Goal: Task Accomplishment & Management: Complete application form

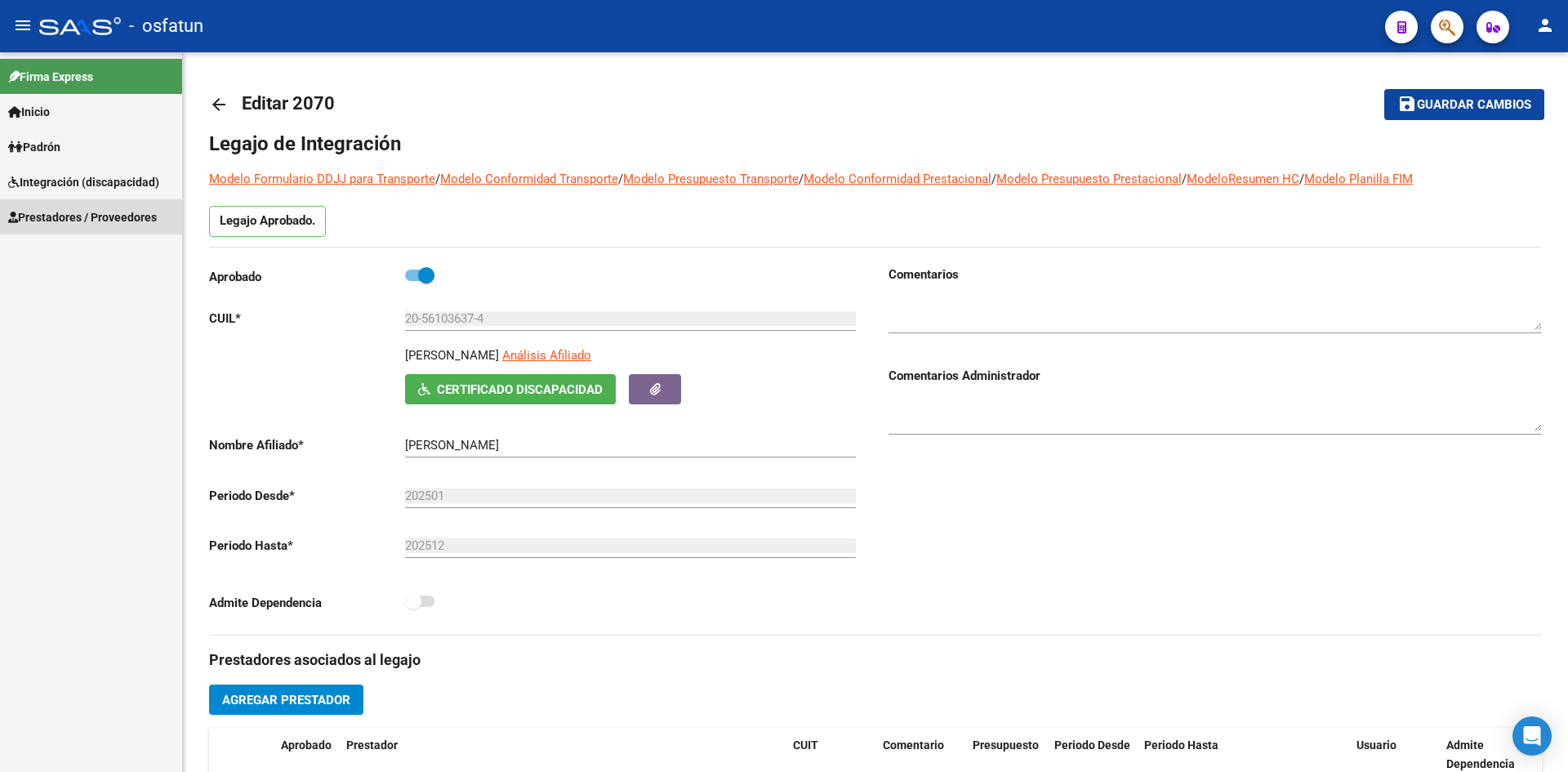
click at [82, 220] on span "Prestadores / Proveedores" at bounding box center [82, 216] width 148 height 18
click at [98, 255] on link "Facturas - Listado/Carga" at bounding box center [90, 252] width 182 height 35
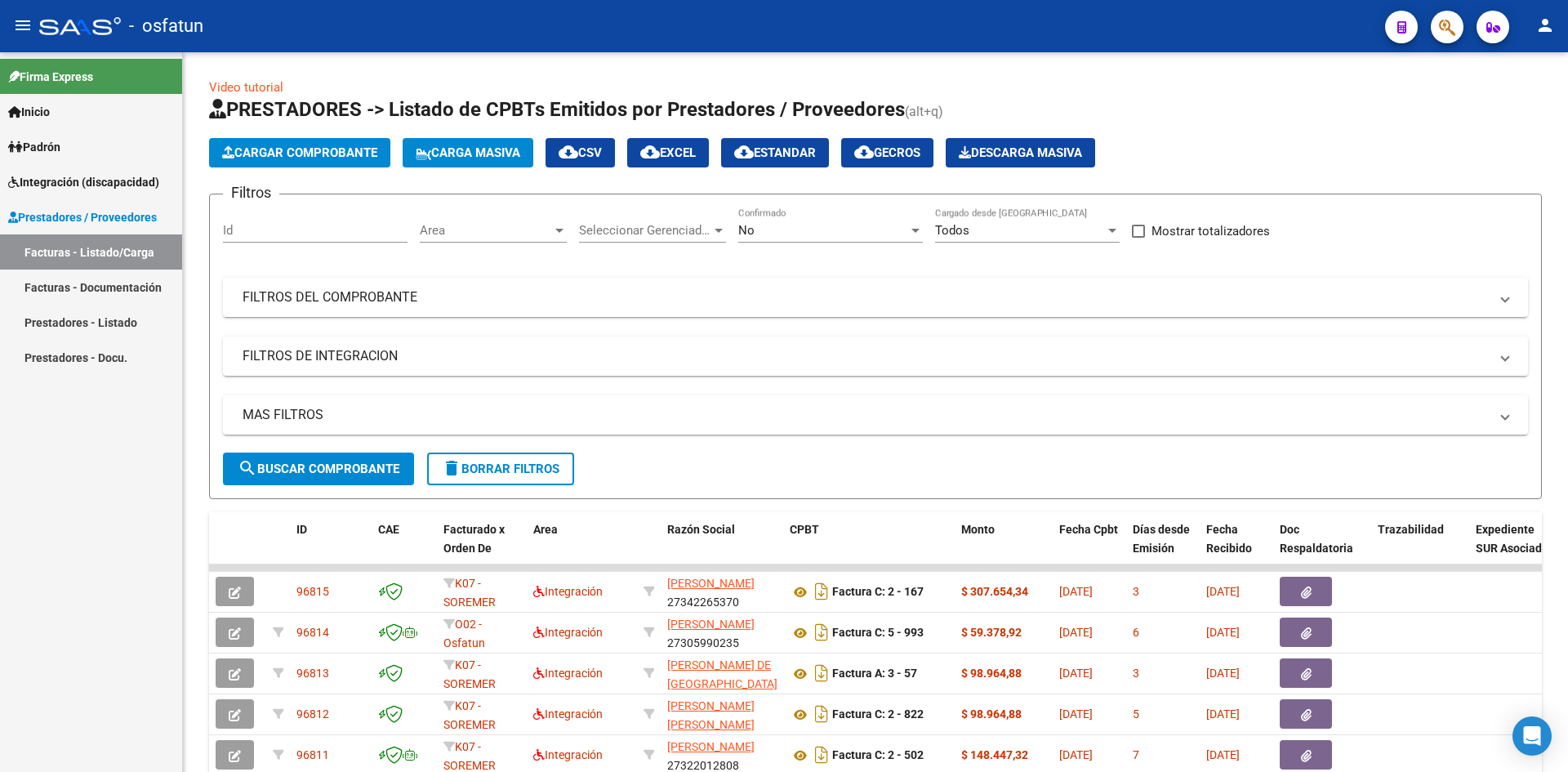
click at [89, 287] on link "Facturas - Documentación" at bounding box center [90, 287] width 182 height 35
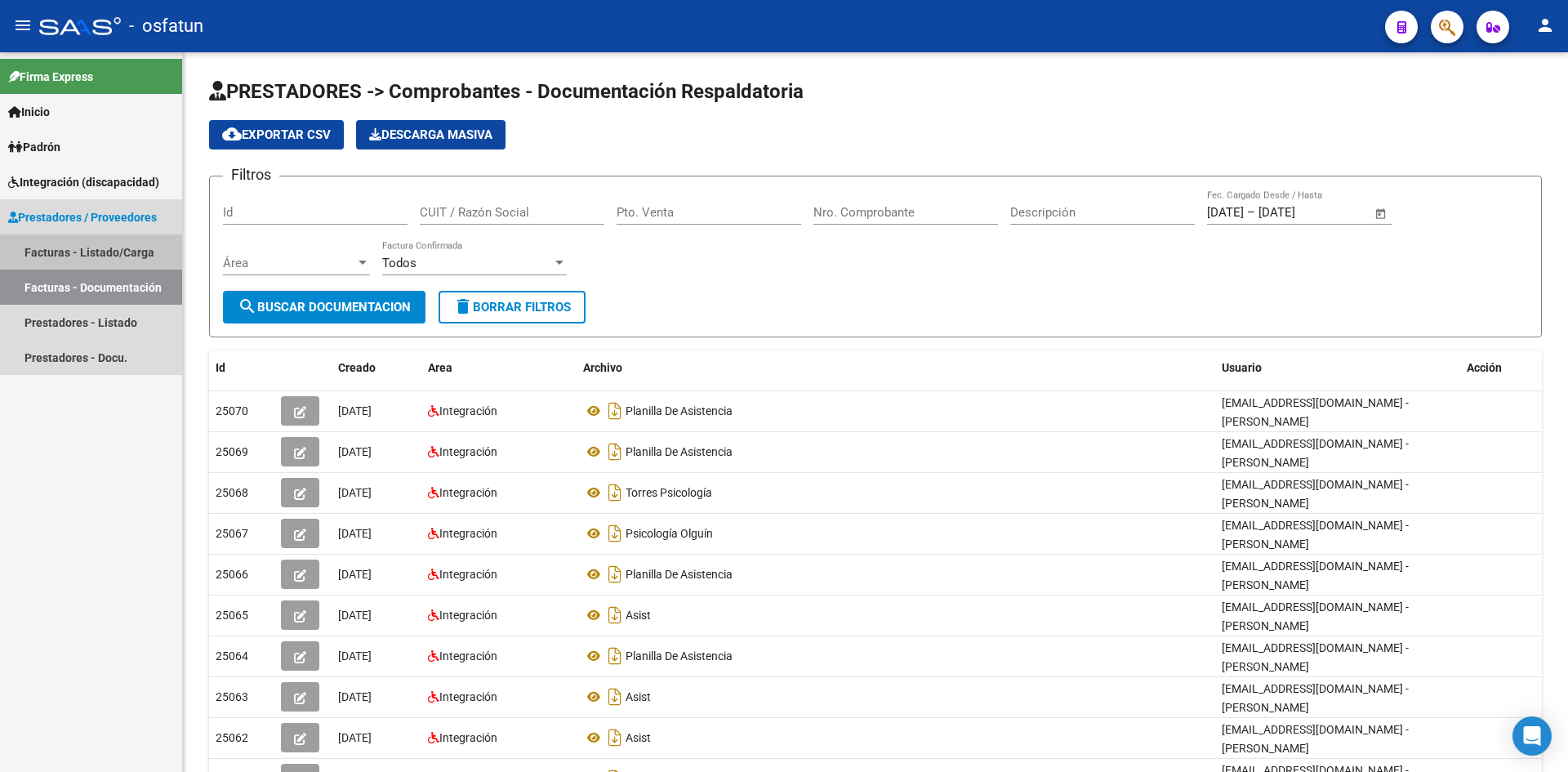
drag, startPoint x: 95, startPoint y: 252, endPoint x: 181, endPoint y: 264, distance: 86.8
click at [95, 251] on link "Facturas - Listado/Carga" at bounding box center [90, 252] width 182 height 35
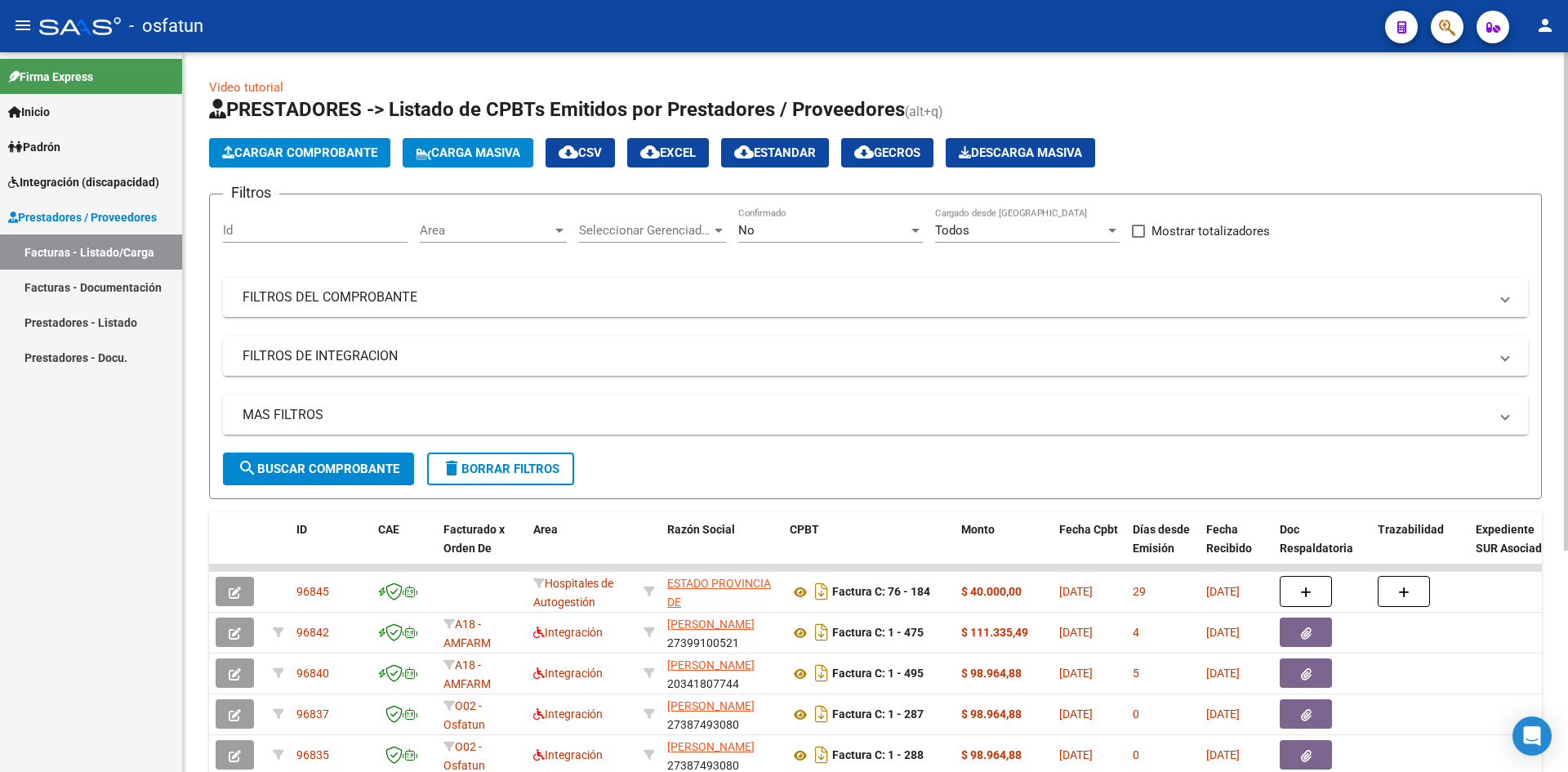
click at [829, 227] on div "No" at bounding box center [823, 230] width 170 height 15
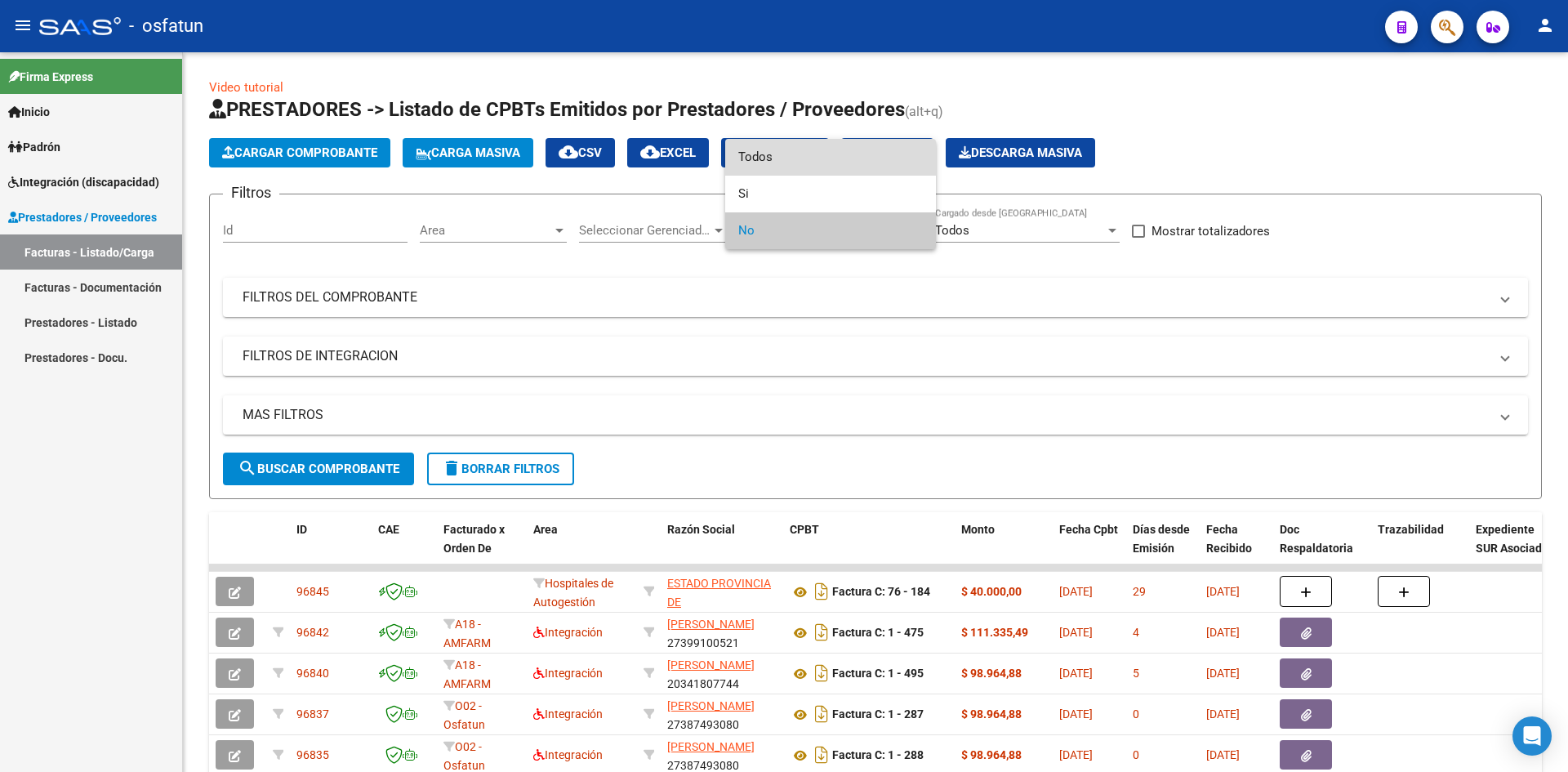
click at [808, 159] on span "Todos" at bounding box center [831, 157] width 185 height 36
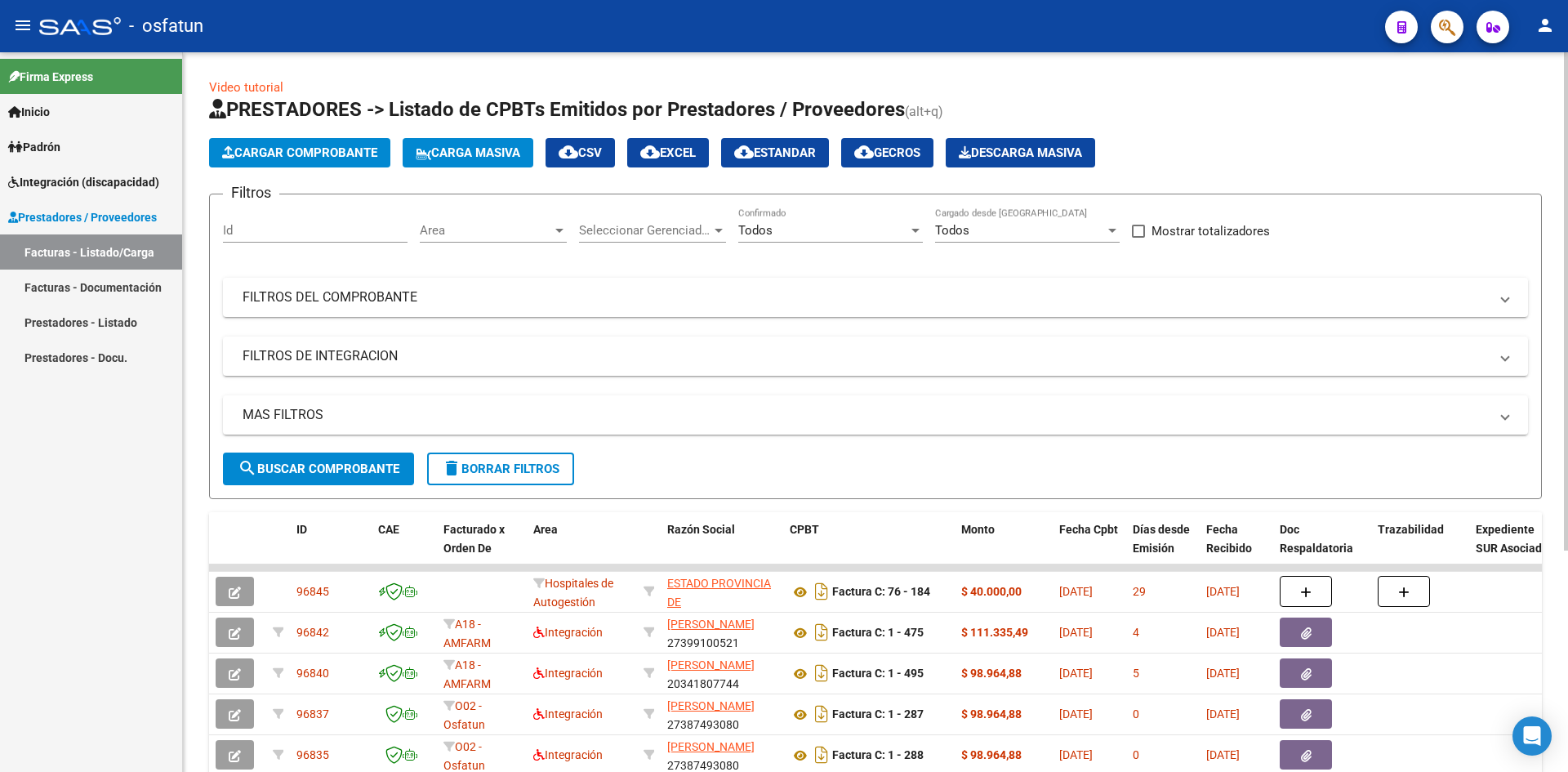
click at [746, 319] on div "Filtros Id Area Area Seleccionar Gerenciador Seleccionar Gerenciador Todos Conf…" at bounding box center [875, 329] width 1305 height 245
click at [847, 309] on mat-expansion-panel-header "FILTROS DEL COMPROBANTE" at bounding box center [875, 297] width 1305 height 39
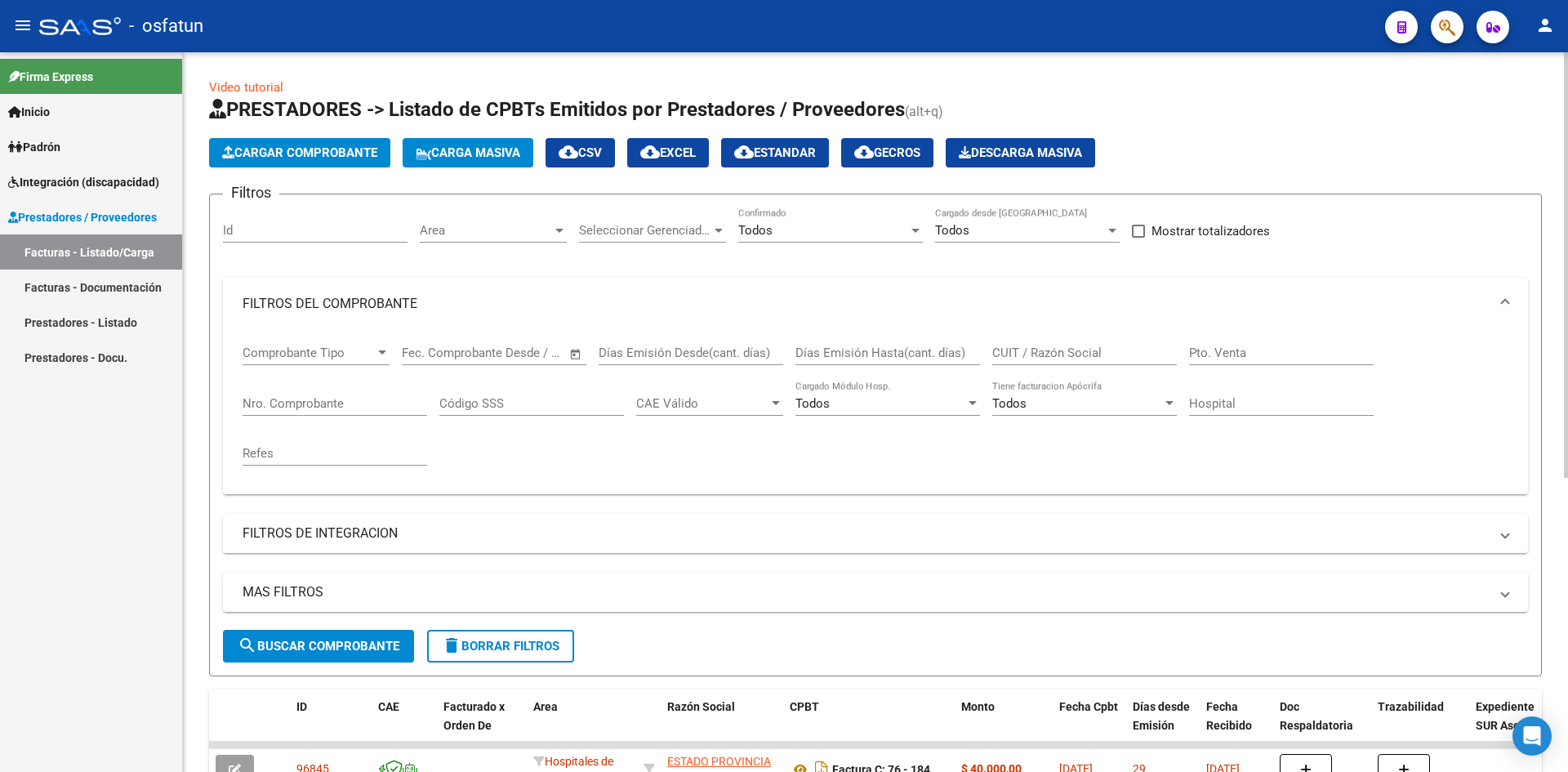
click at [1049, 346] on input "CUIT / Razón Social" at bounding box center [1084, 353] width 185 height 15
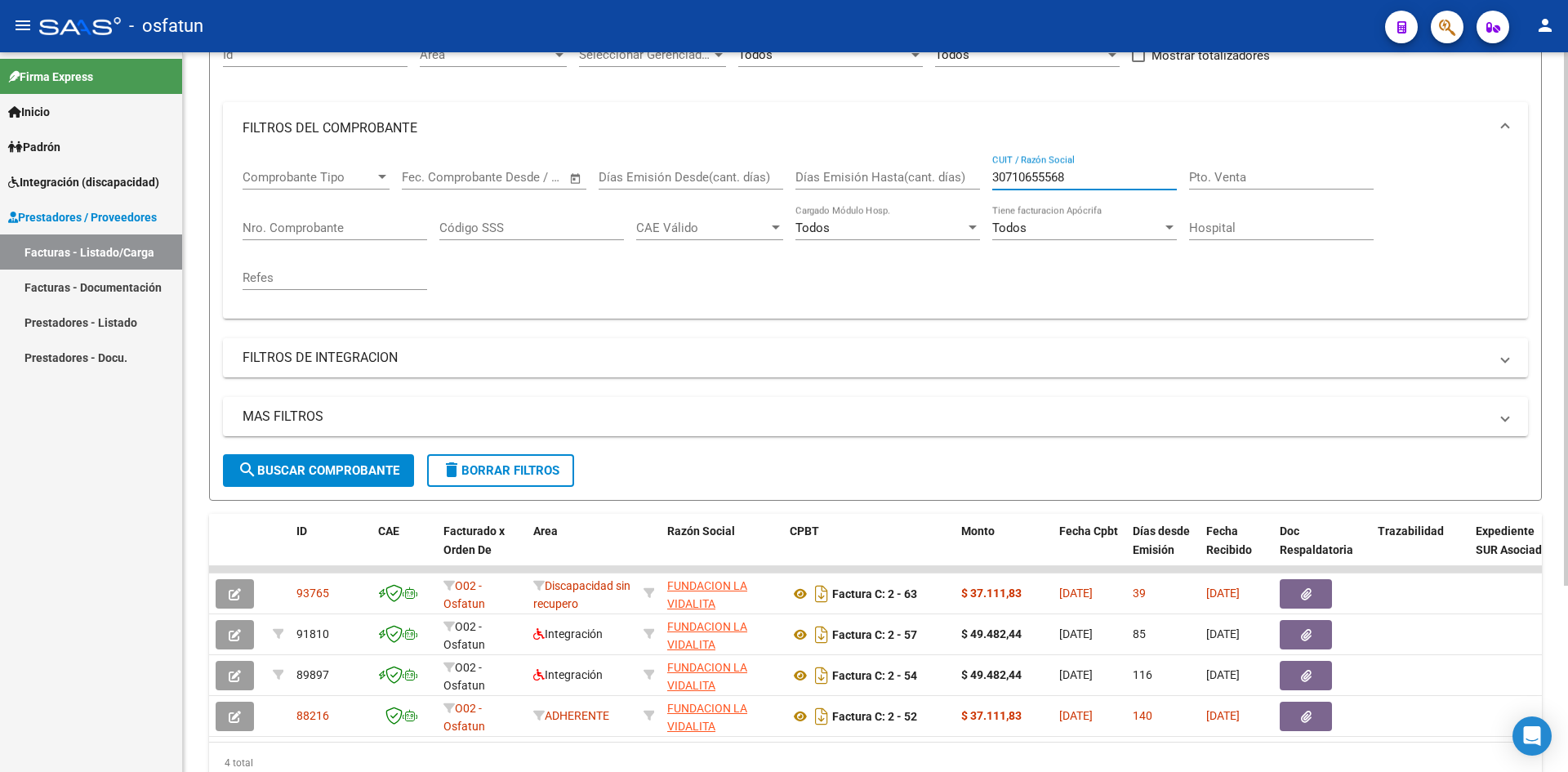
scroll to position [245, 0]
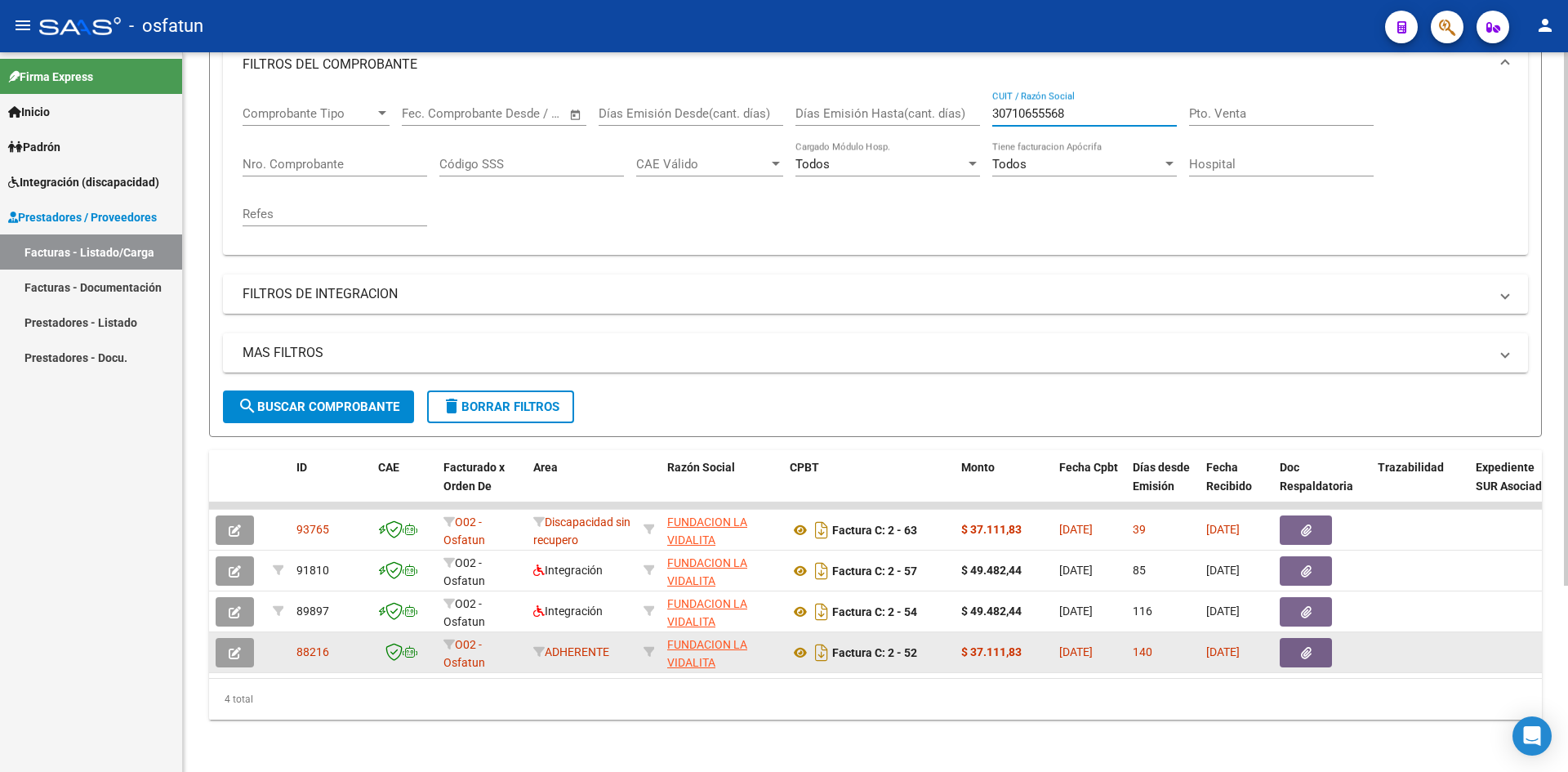
type input "30710655568"
click at [242, 648] on button "button" at bounding box center [234, 653] width 38 height 30
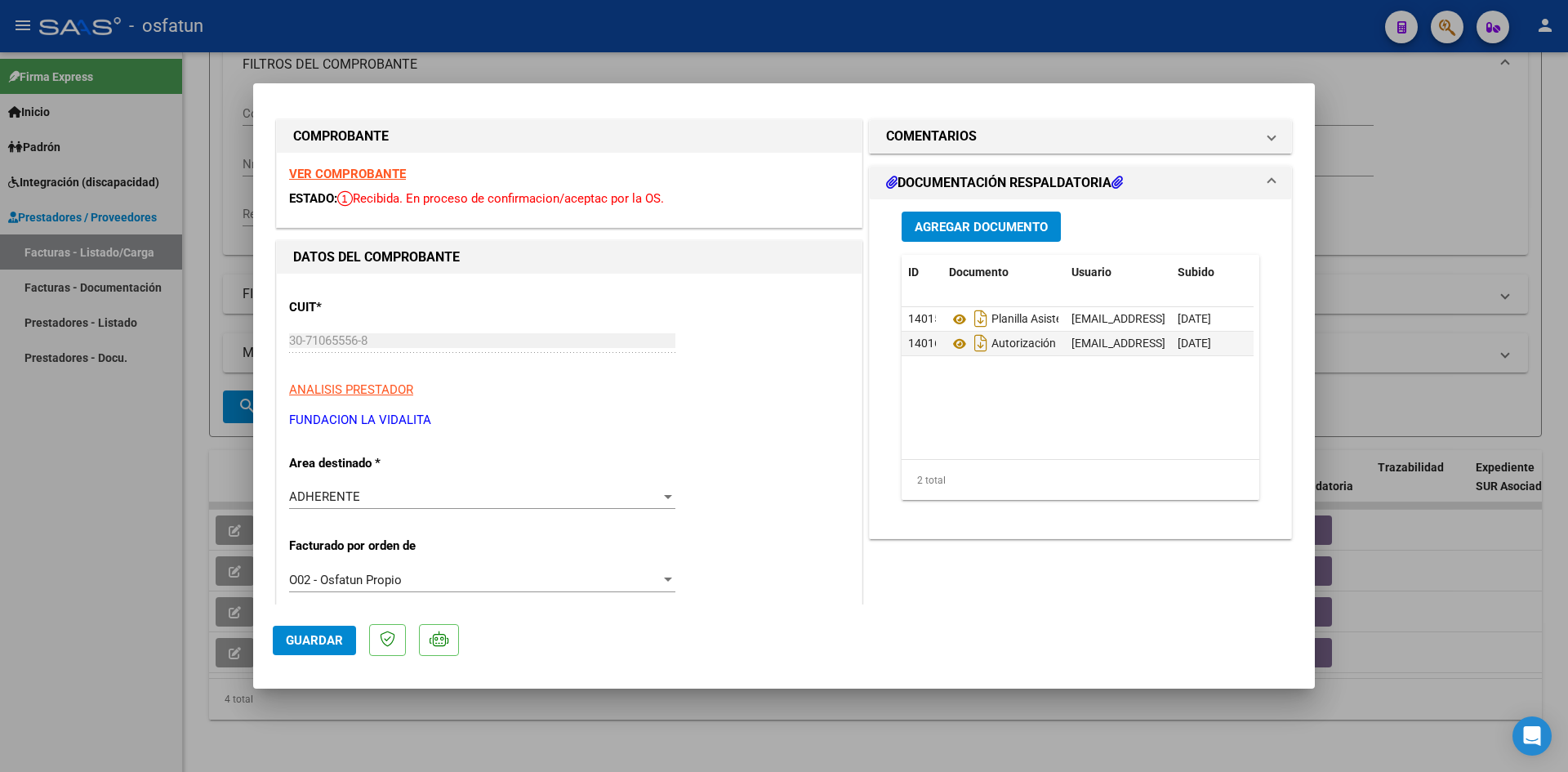
scroll to position [0, 0]
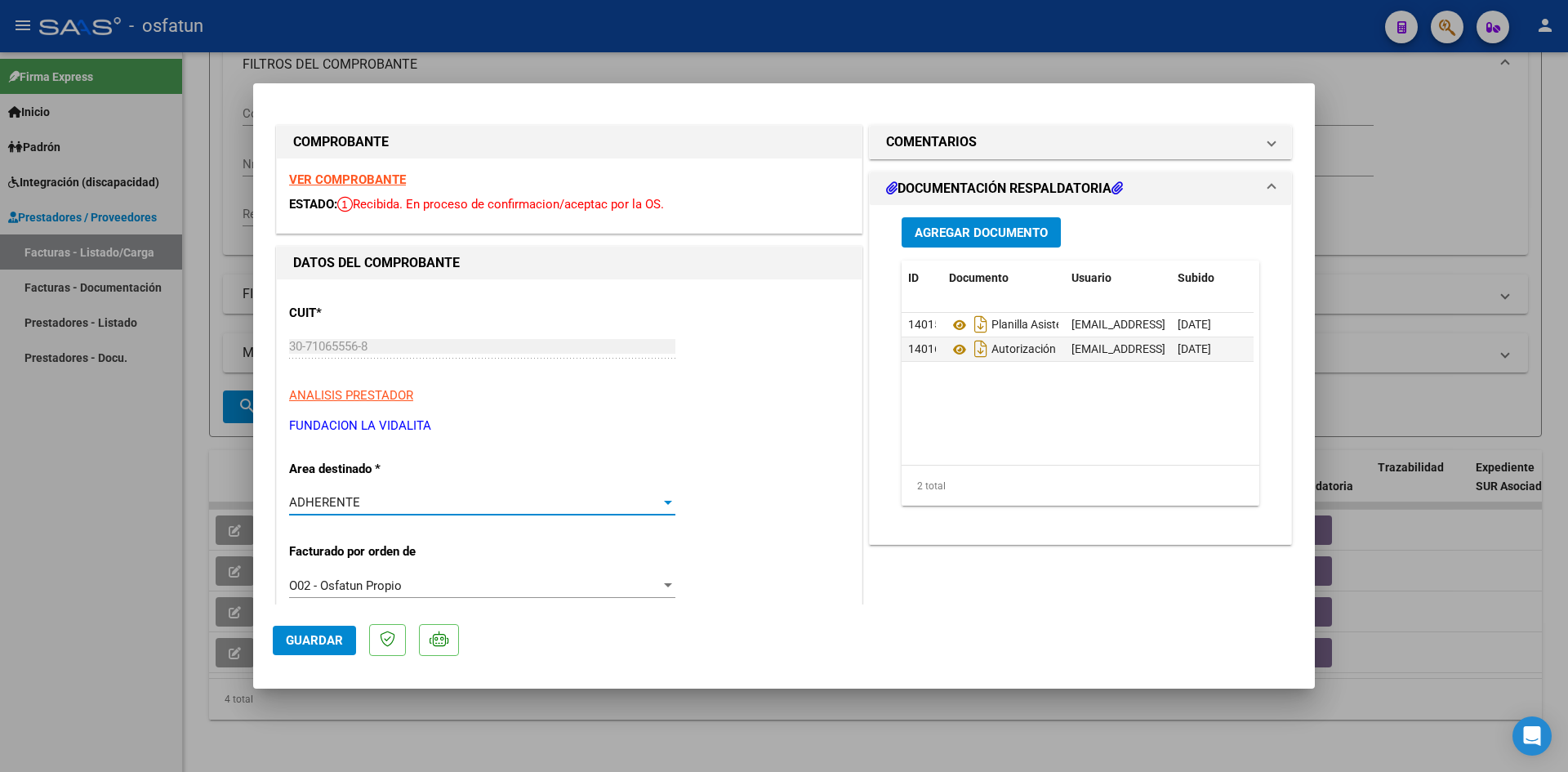
click at [661, 503] on div at bounding box center [668, 503] width 15 height 13
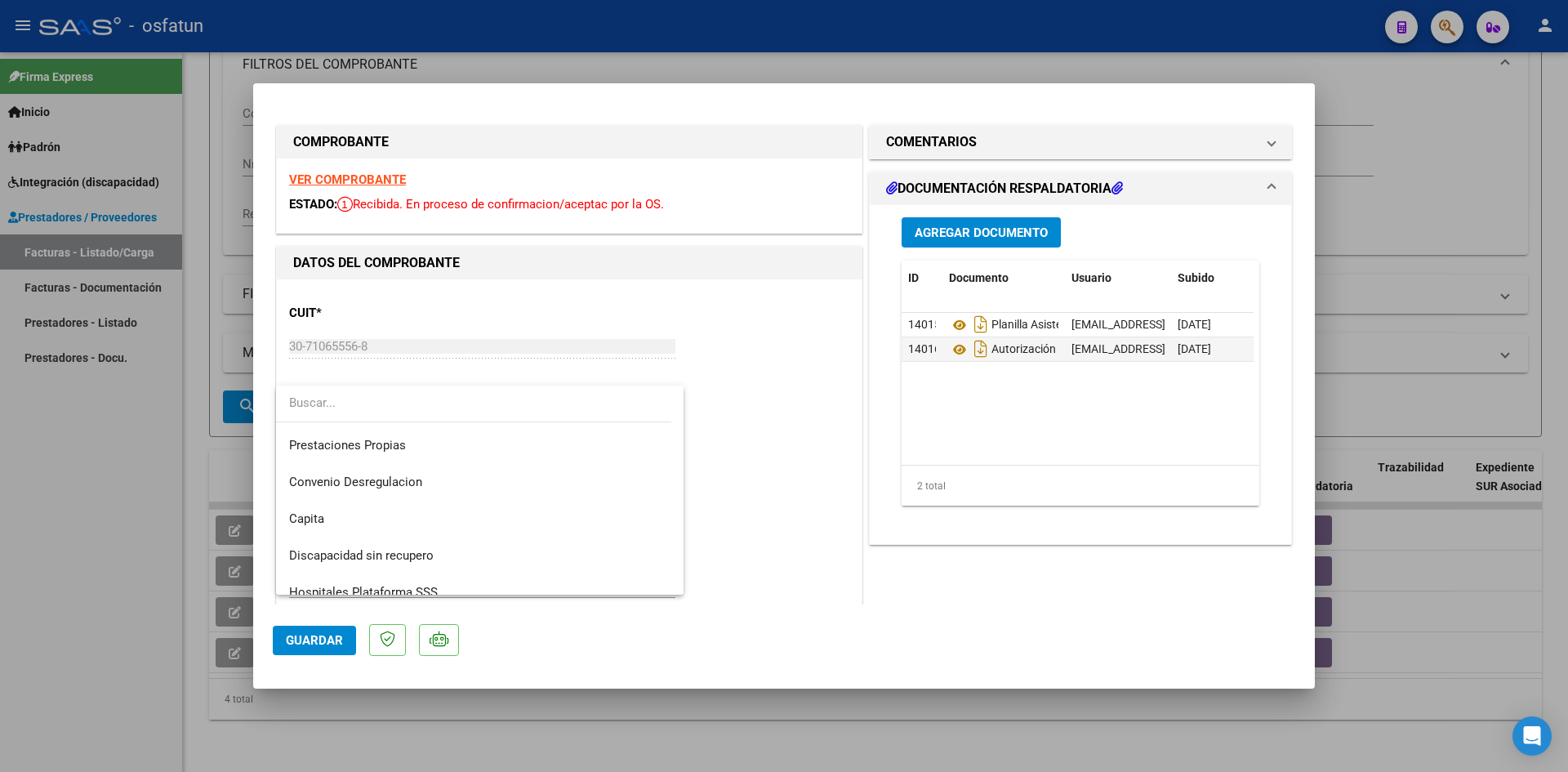
scroll to position [224, 0]
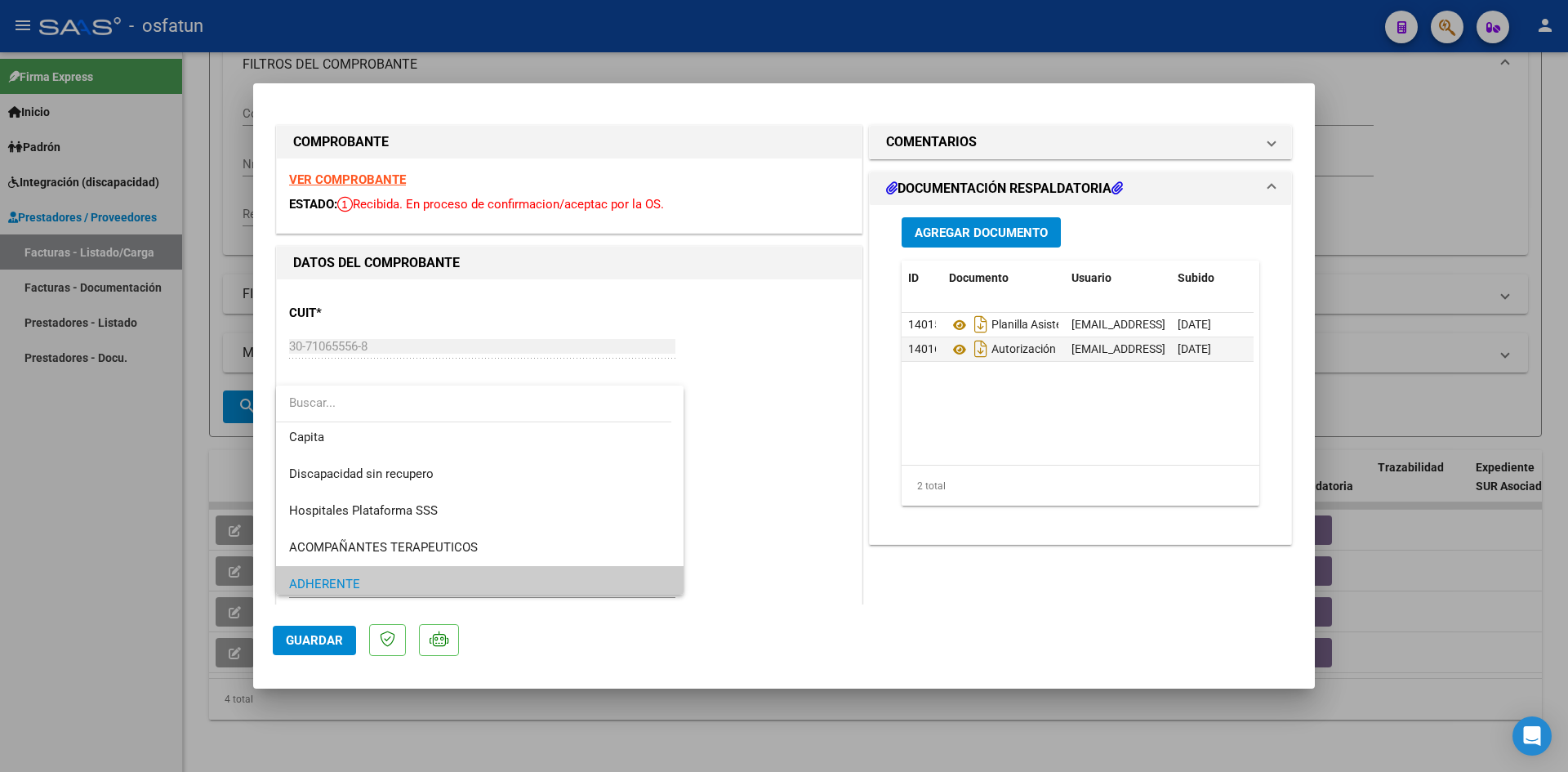
click at [762, 478] on div at bounding box center [784, 386] width 1568 height 772
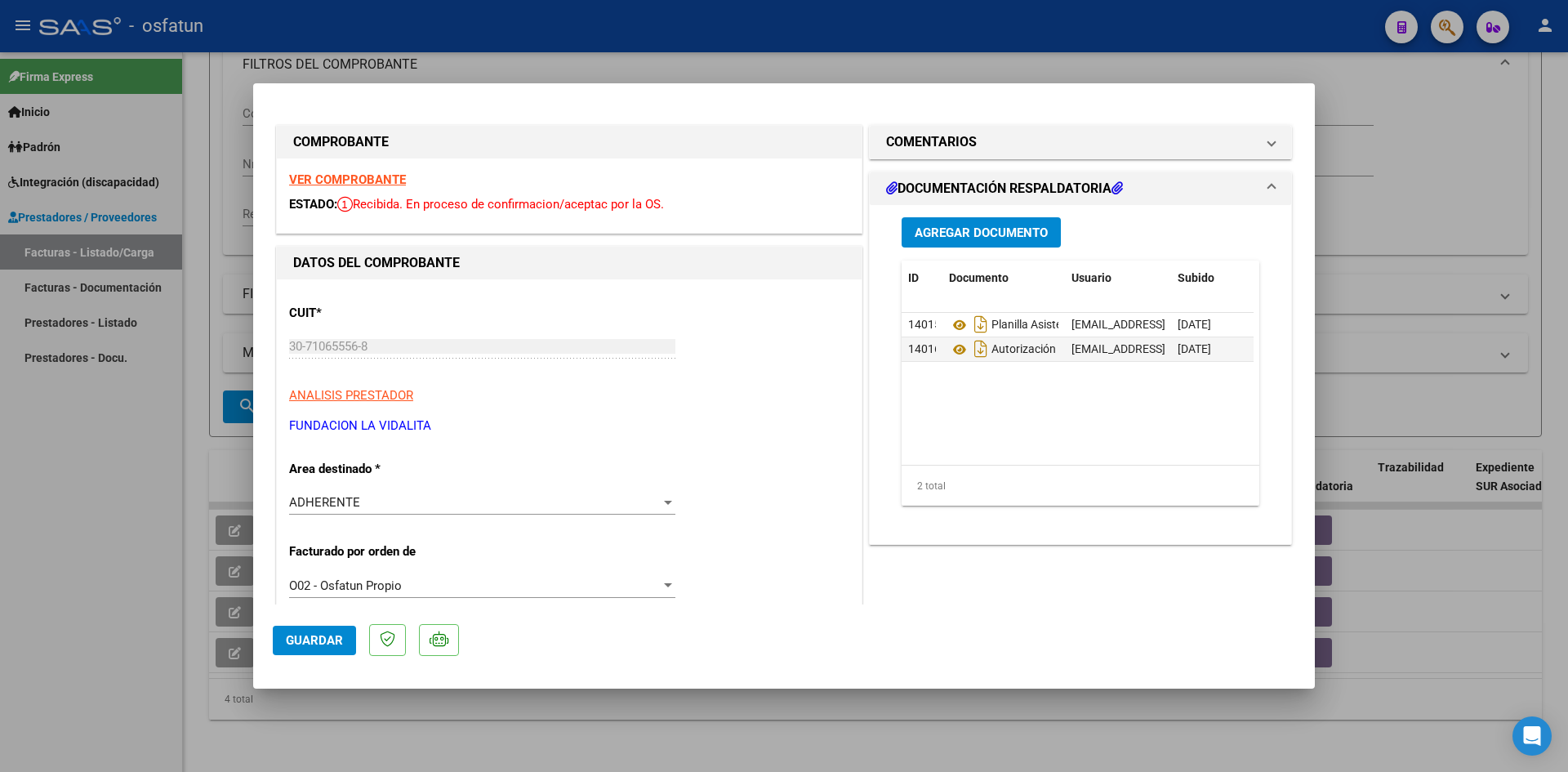
click at [1034, 41] on div at bounding box center [784, 386] width 1568 height 772
type input "$ 0,00"
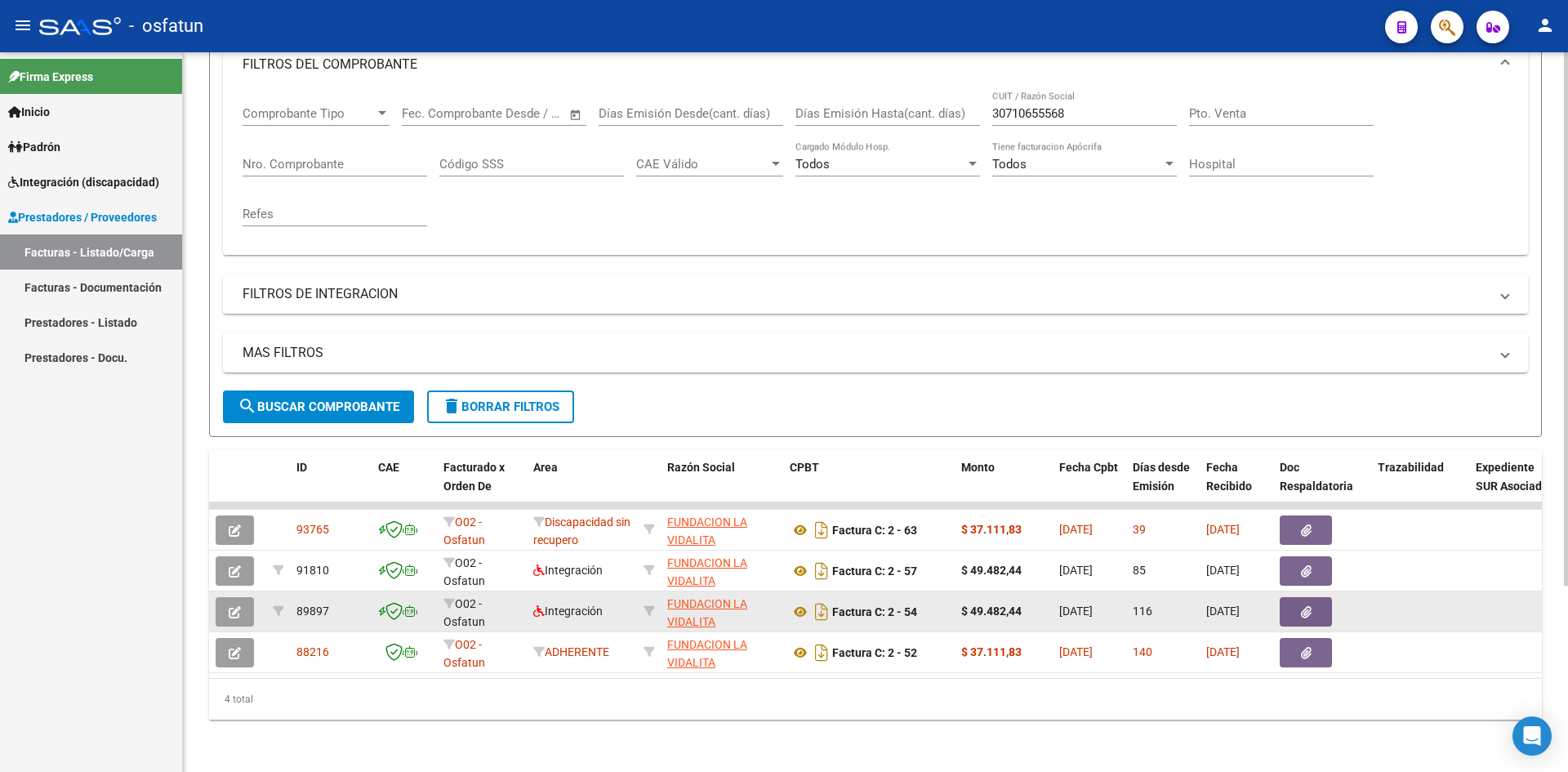
click at [254, 606] on div at bounding box center [237, 612] width 44 height 30
click at [244, 606] on button "button" at bounding box center [234, 612] width 38 height 30
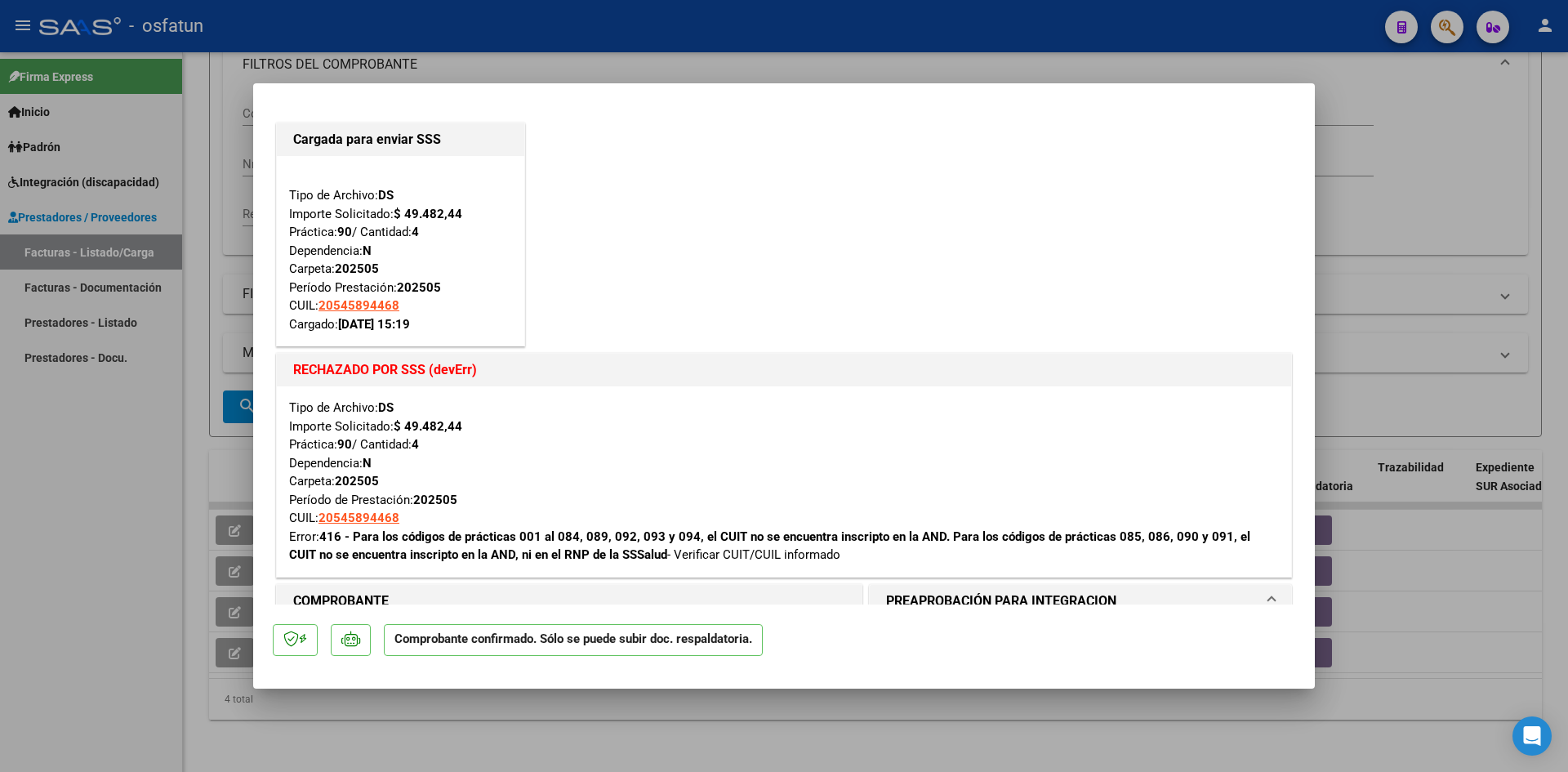
scroll to position [0, 0]
drag, startPoint x: 970, startPoint y: 34, endPoint x: 1021, endPoint y: 335, distance: 305.3
click at [970, 35] on div at bounding box center [784, 386] width 1568 height 772
type input "$ 0,00"
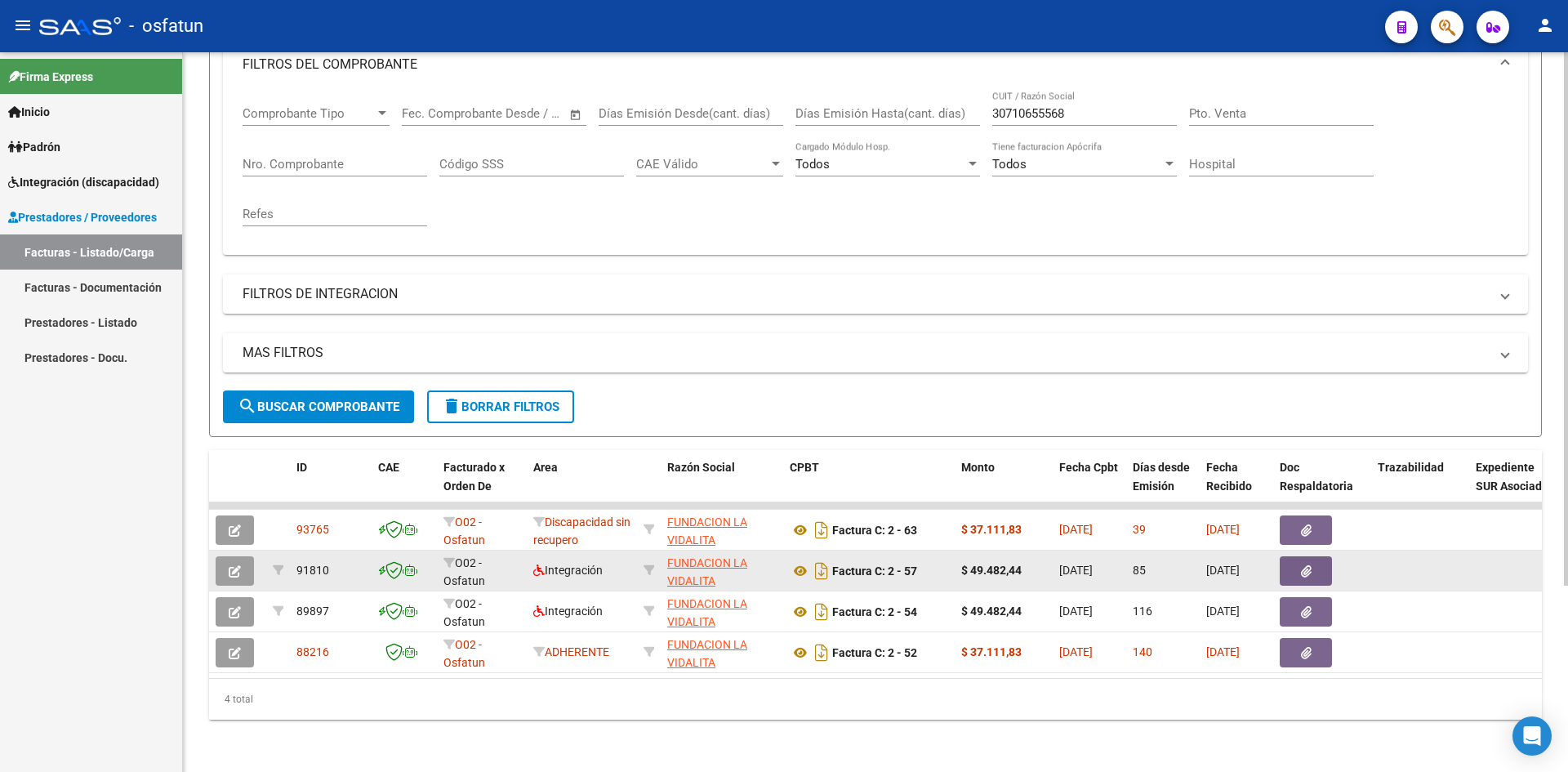
click at [242, 564] on button "button" at bounding box center [234, 571] width 38 height 30
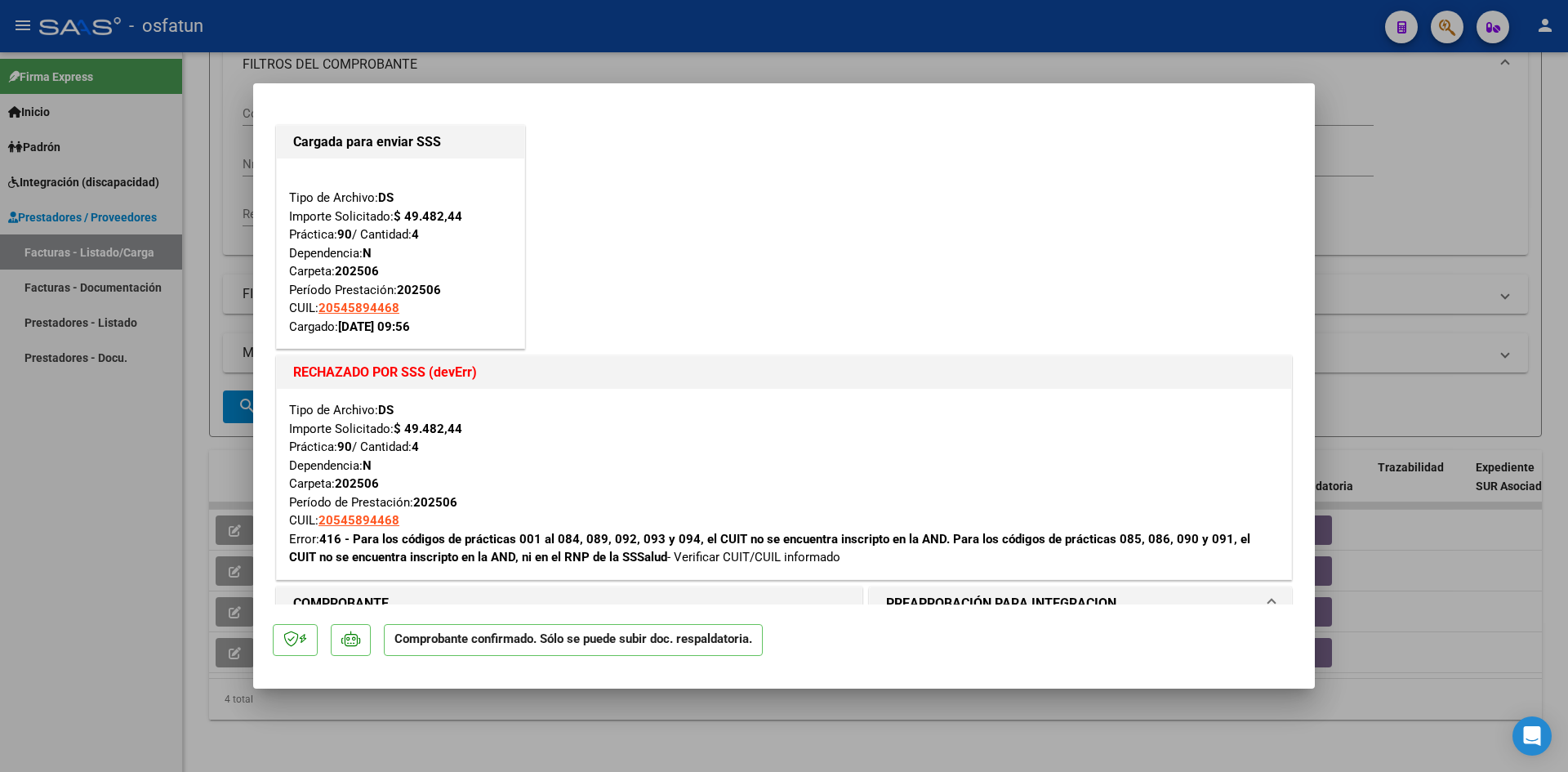
click at [795, 52] on div at bounding box center [784, 386] width 1568 height 772
type input "$ 0,00"
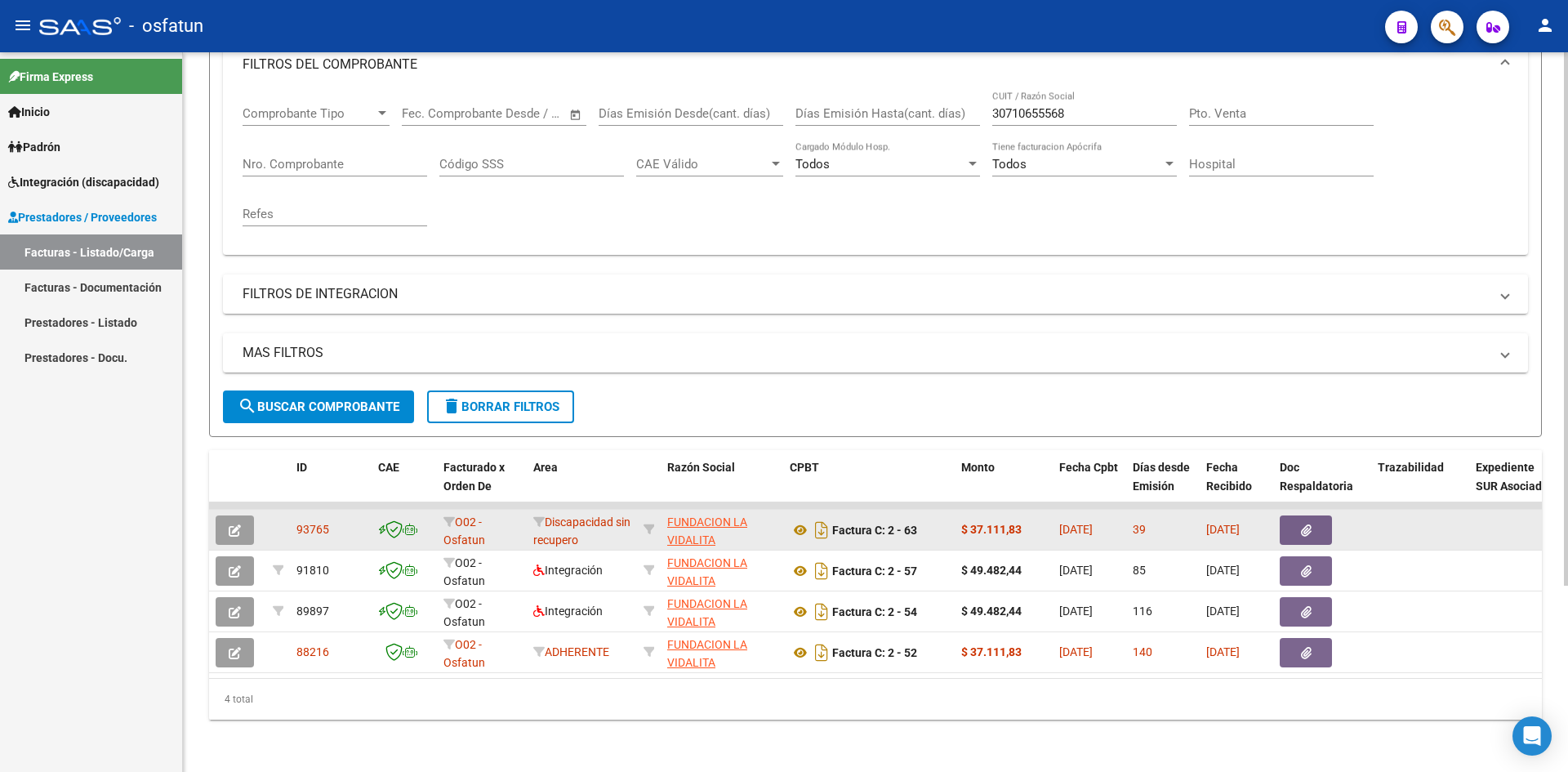
click at [239, 525] on icon "button" at bounding box center [234, 530] width 12 height 12
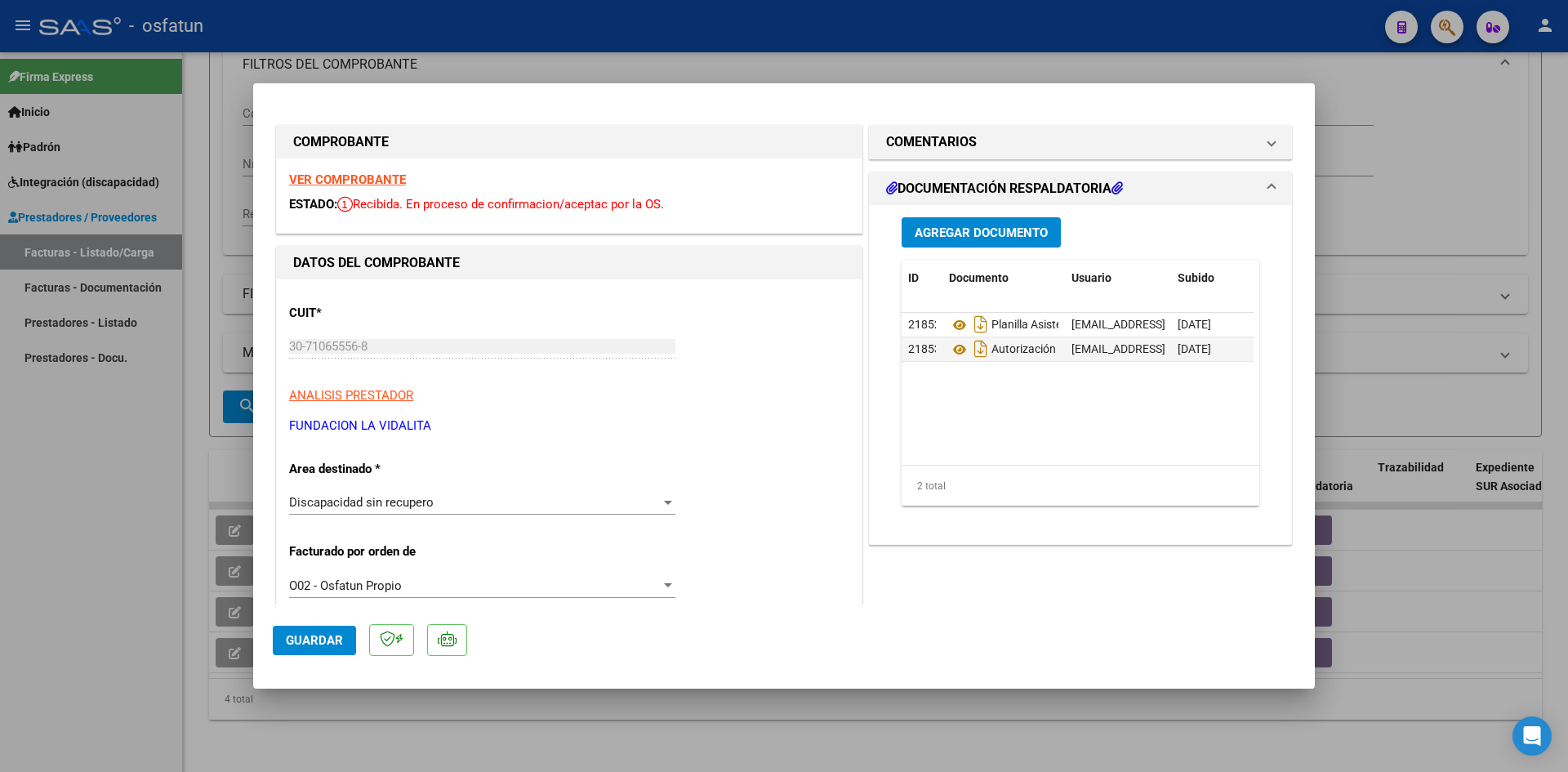
click at [1055, 36] on div at bounding box center [784, 386] width 1568 height 772
type input "$ 0,00"
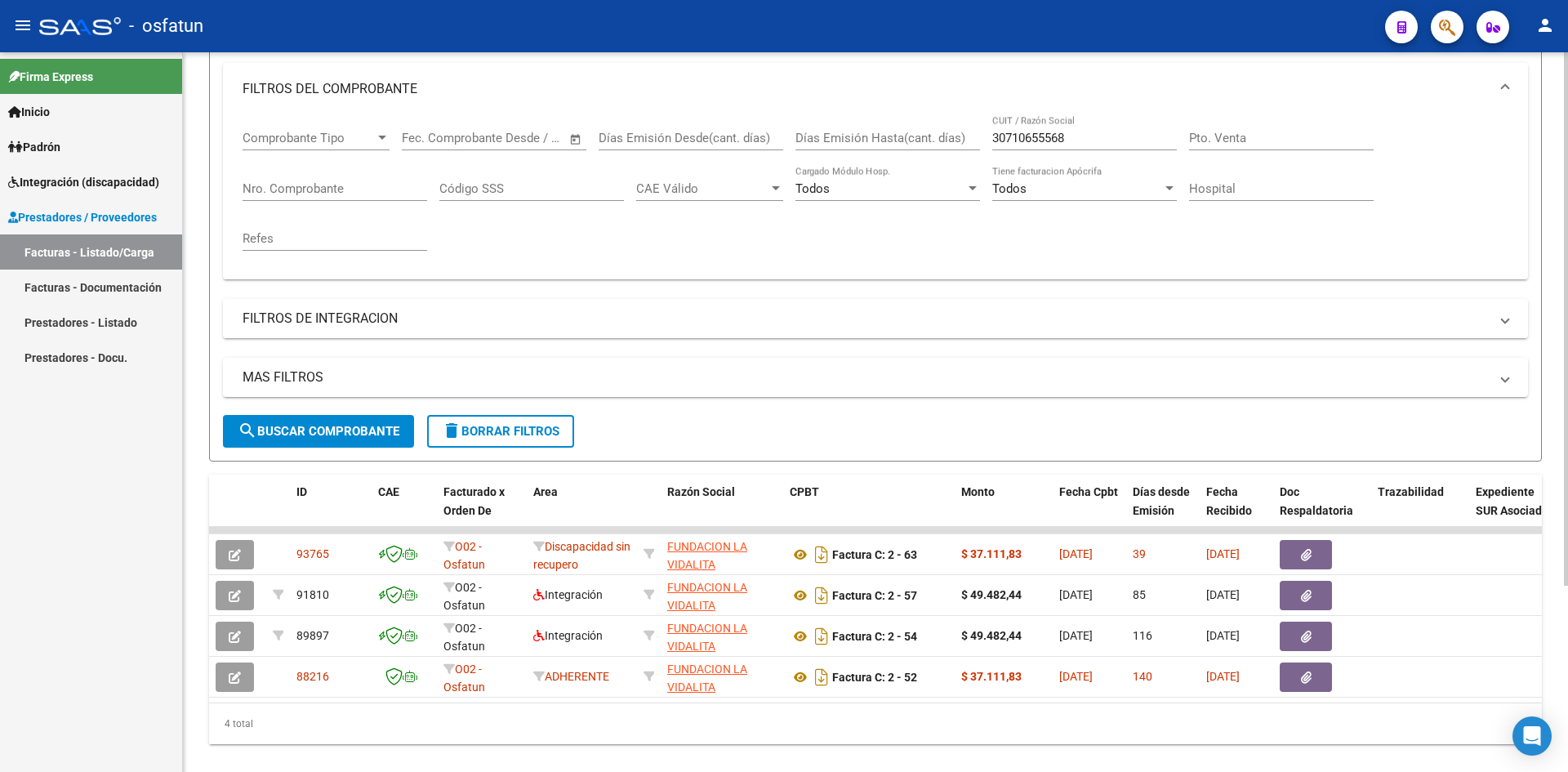
scroll to position [245, 0]
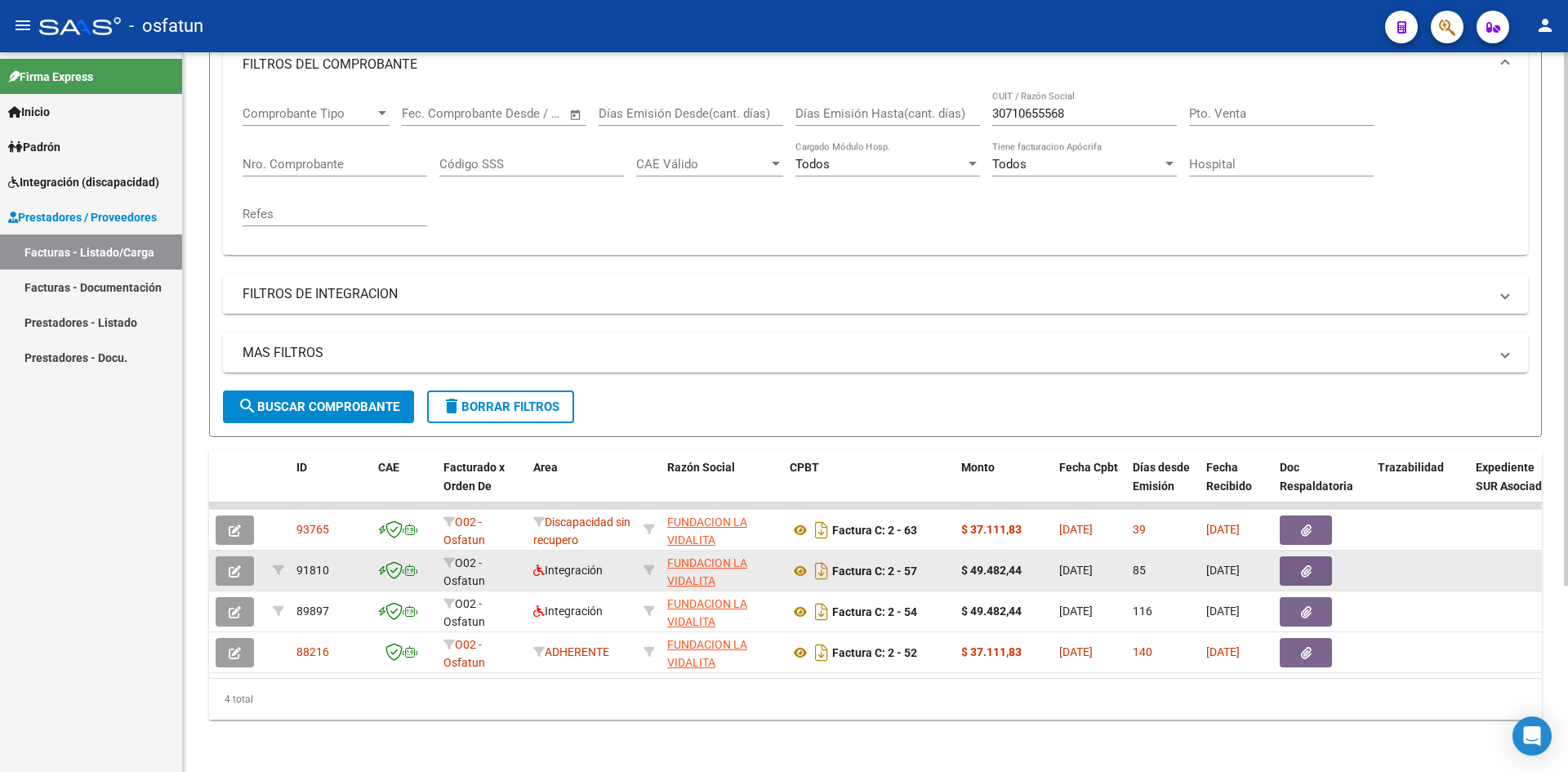
click at [254, 564] on div at bounding box center [237, 571] width 44 height 30
click at [227, 568] on button "button" at bounding box center [234, 571] width 38 height 30
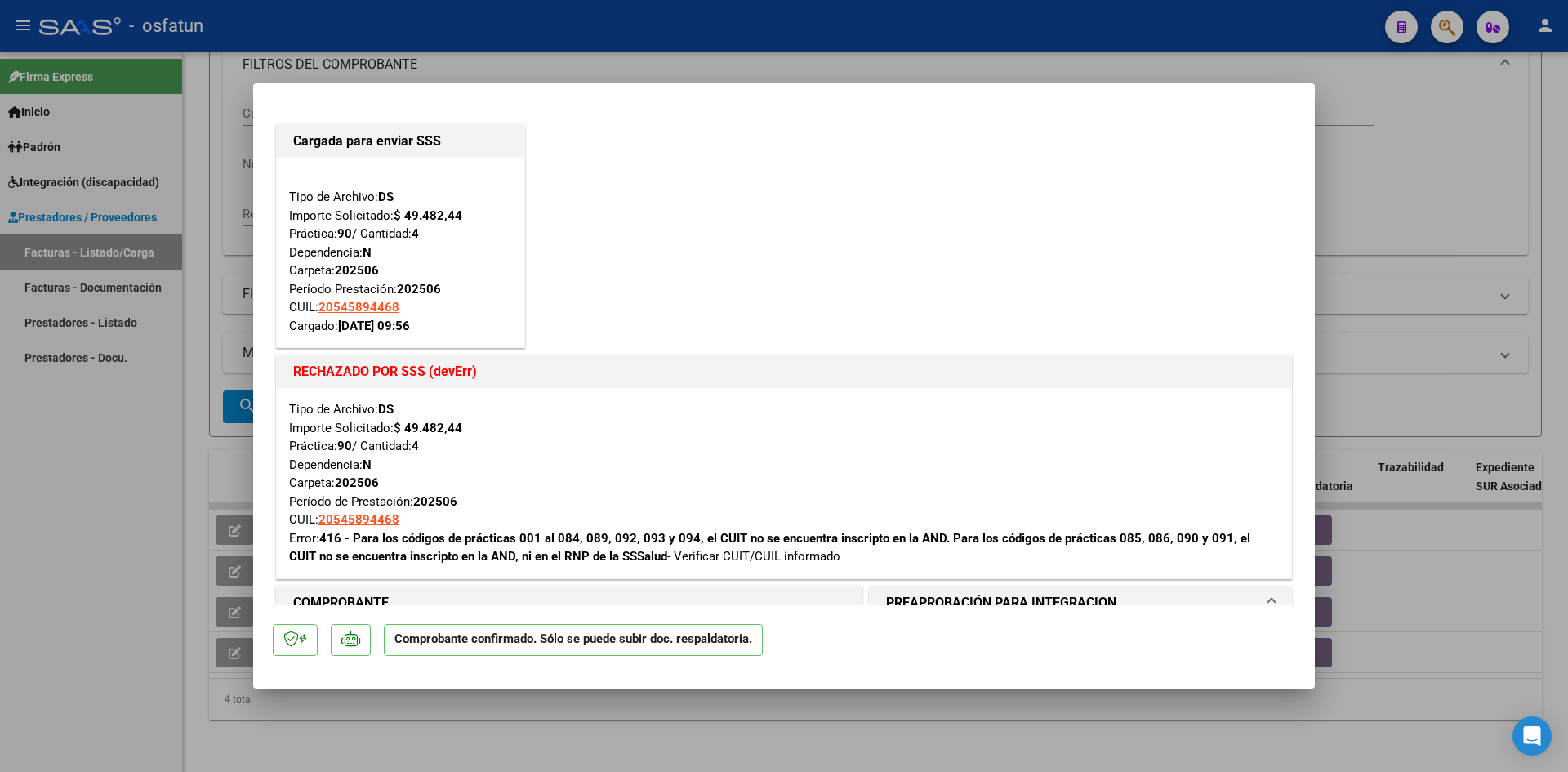
scroll to position [0, 0]
drag, startPoint x: 708, startPoint y: 27, endPoint x: 785, endPoint y: 125, distance: 124.6
click at [711, 32] on div at bounding box center [784, 386] width 1568 height 772
type input "$ 0,00"
